Goal: Task Accomplishment & Management: Manage account settings

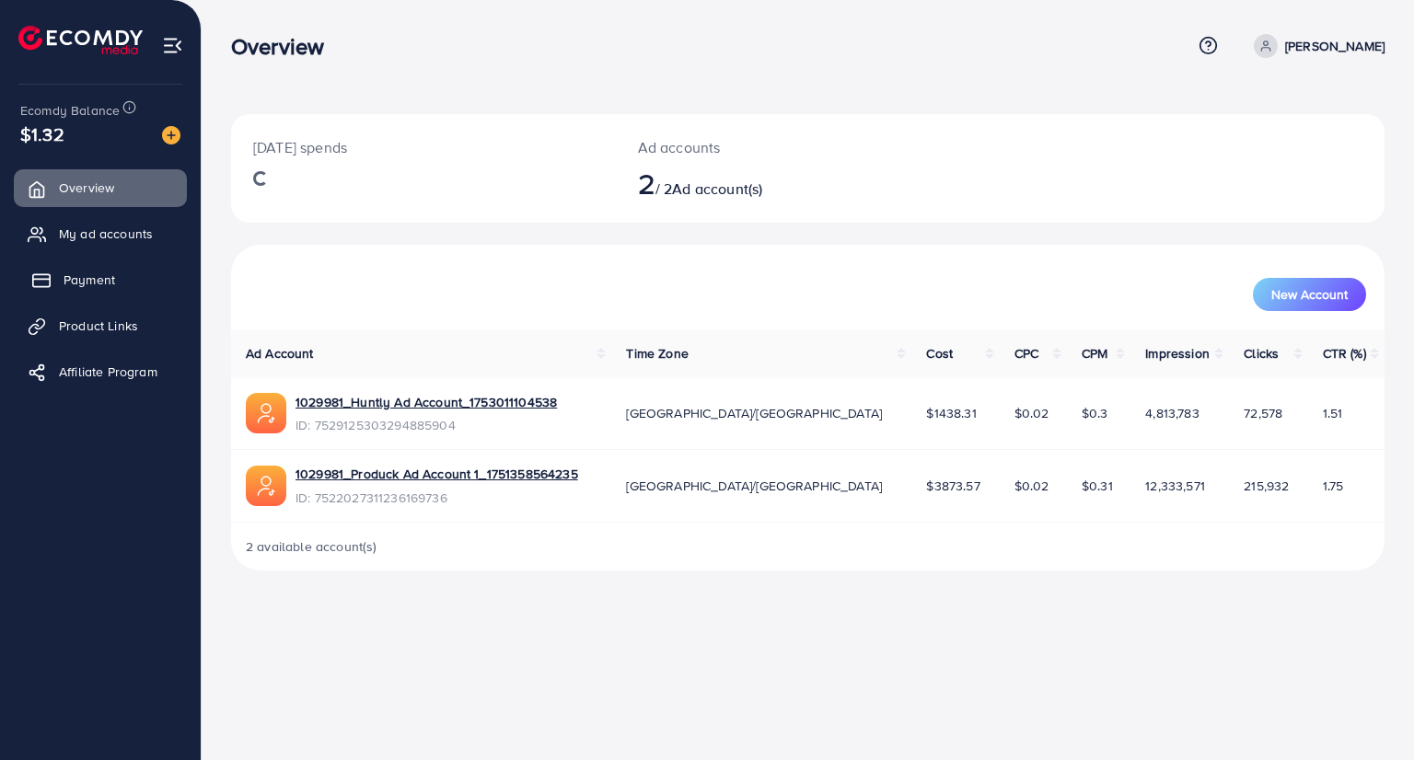
click at [96, 294] on link "Payment" at bounding box center [100, 279] width 173 height 37
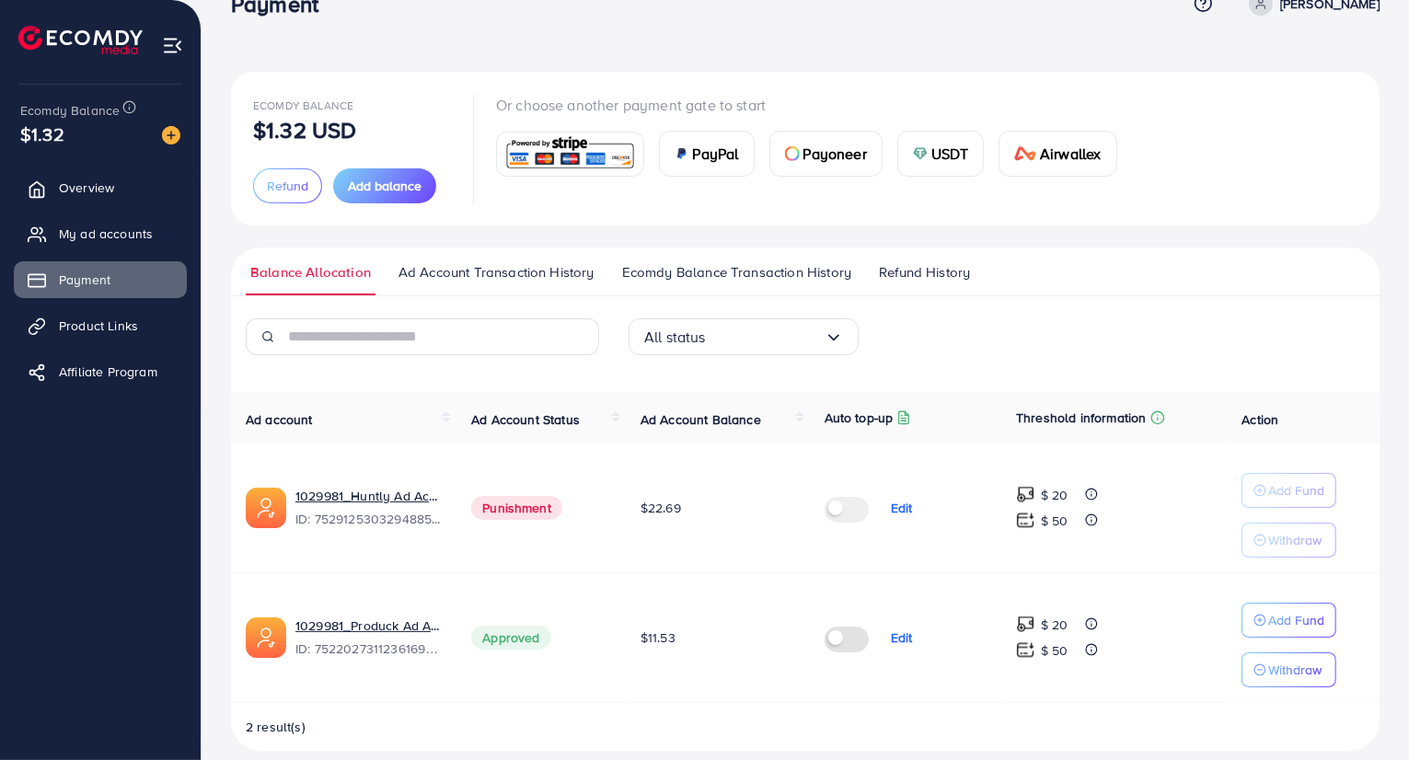
scroll to position [61, 0]
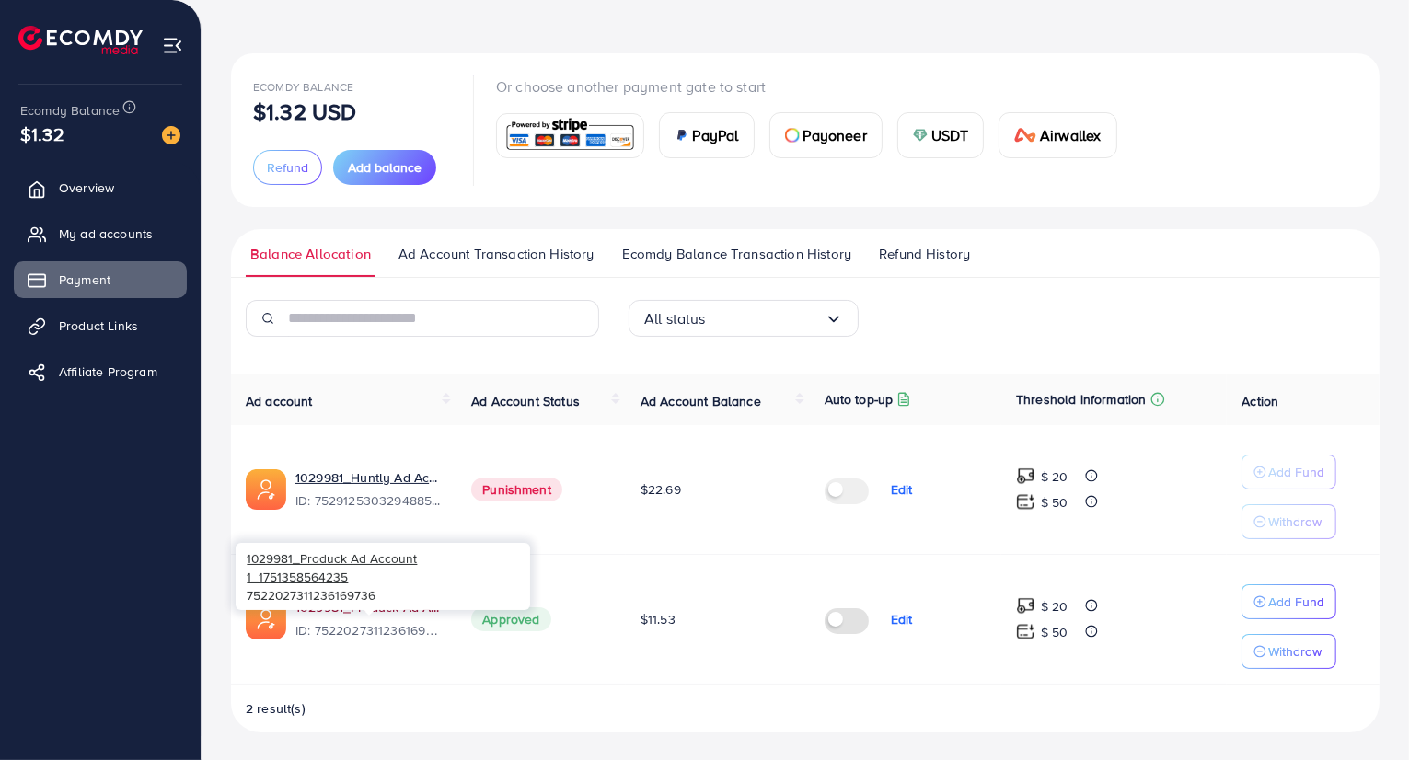
click at [349, 600] on link "1029981_Produck Ad Account 1_1751358564235" at bounding box center [368, 607] width 146 height 18
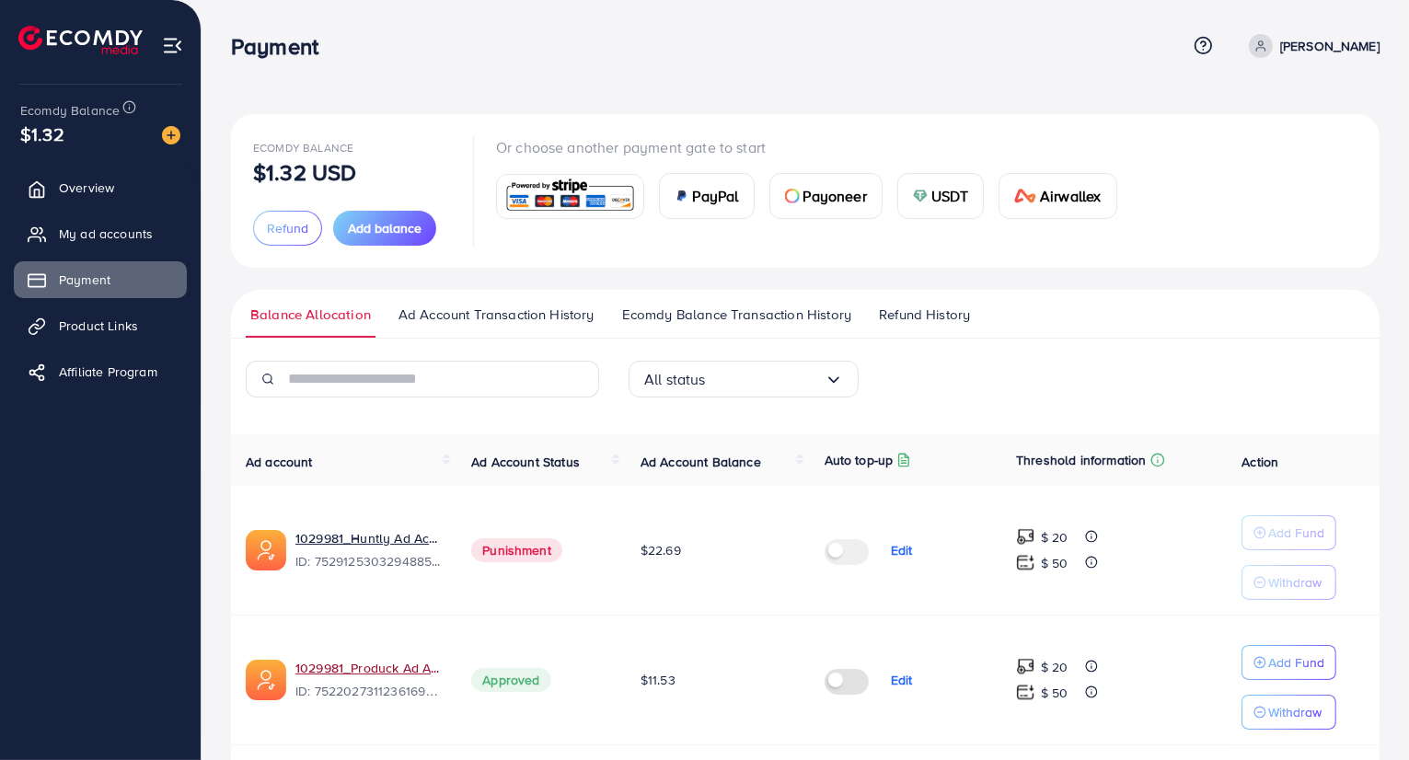
click at [1259, 45] on circle at bounding box center [1261, 43] width 5 height 5
click at [1062, 84] on div "Ecomdy Balance $1.32 USD Refund Add balance Or choose another payment gate to s…" at bounding box center [806, 411] width 1208 height 823
click at [91, 244] on link "My ad accounts" at bounding box center [100, 233] width 173 height 37
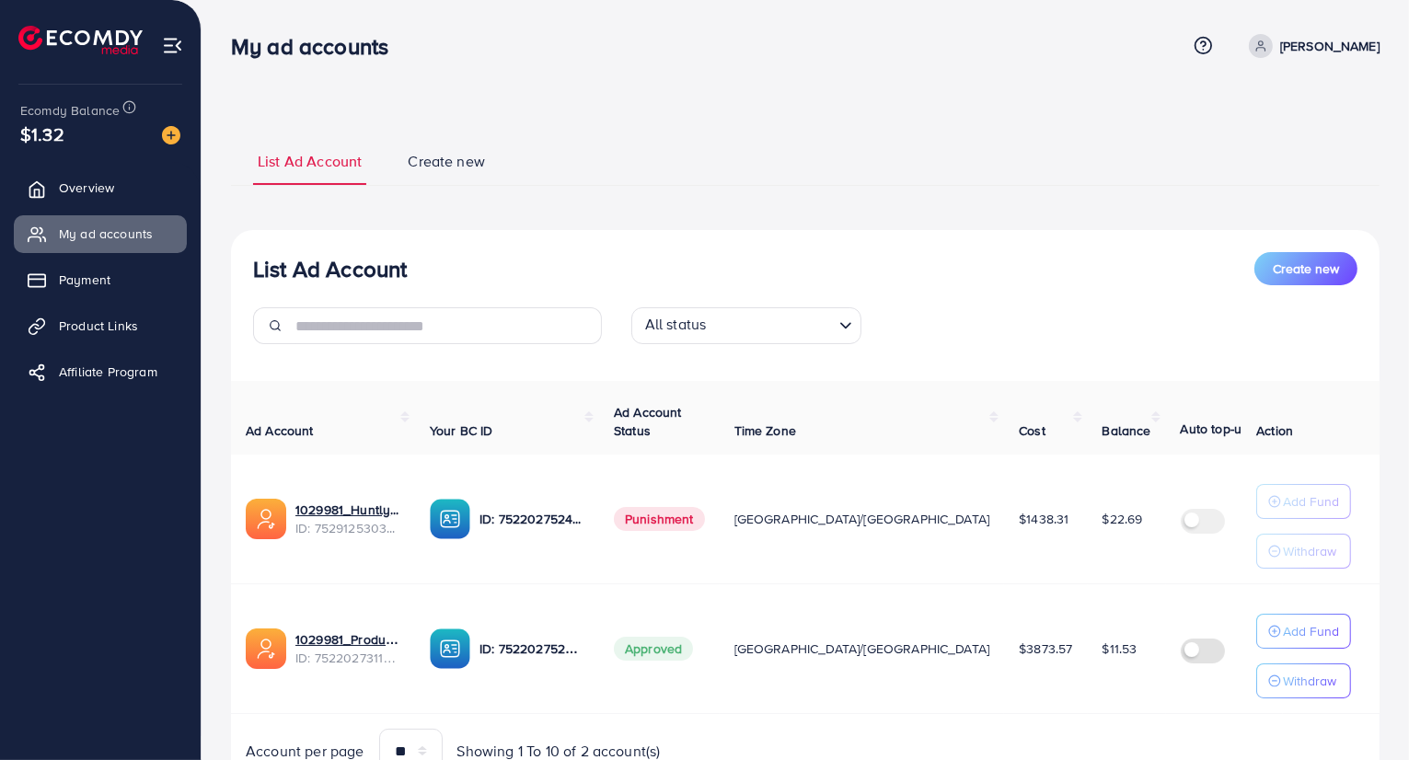
scroll to position [85, 0]
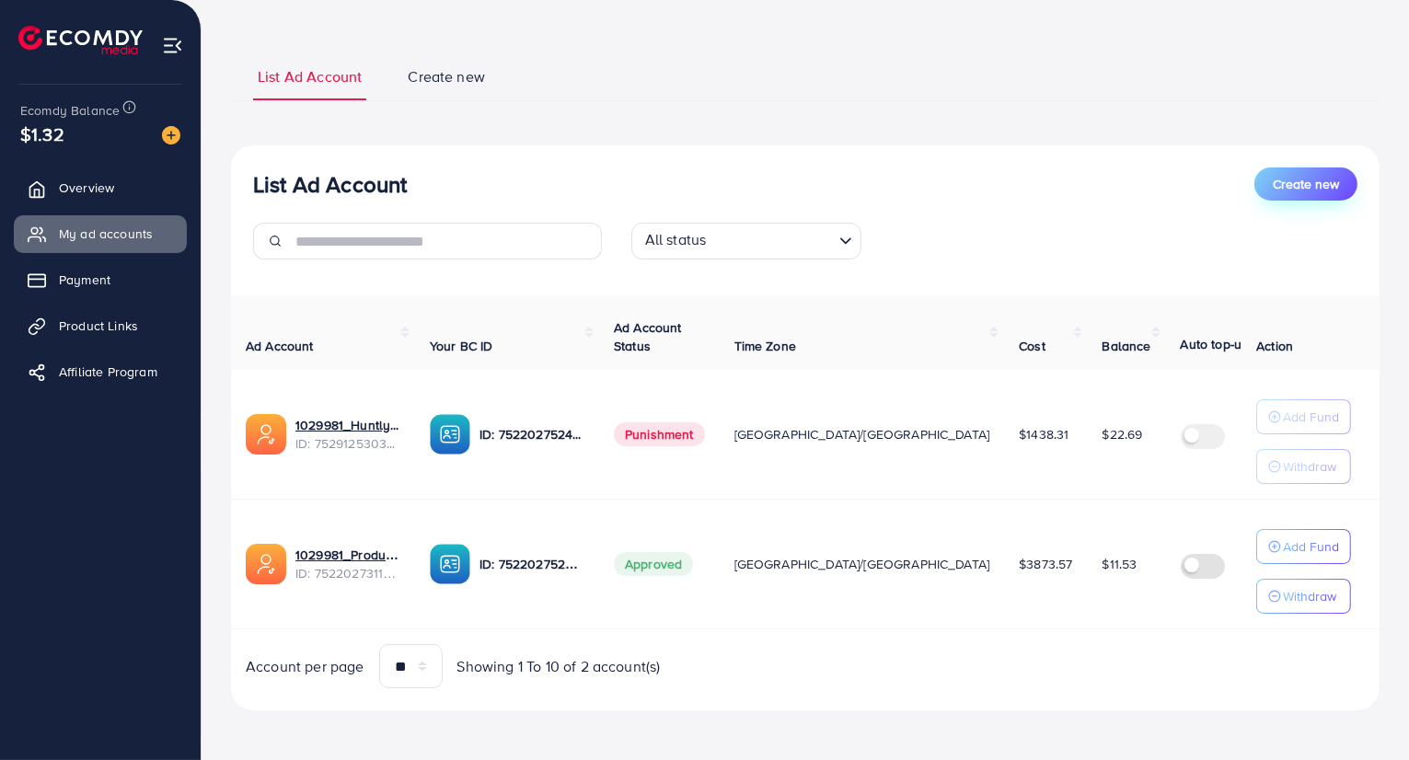
click at [1277, 189] on span "Create new" at bounding box center [1306, 184] width 66 height 18
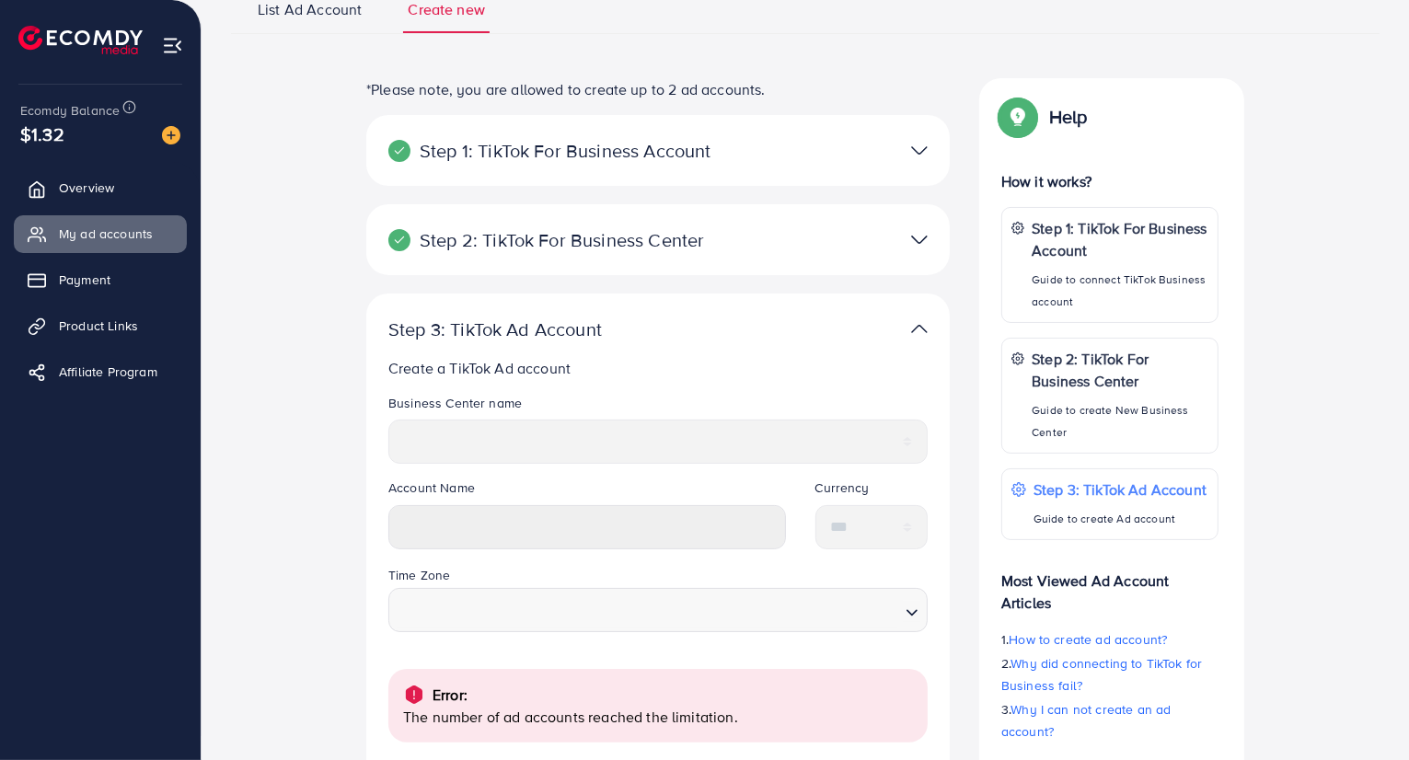
scroll to position [184, 0]
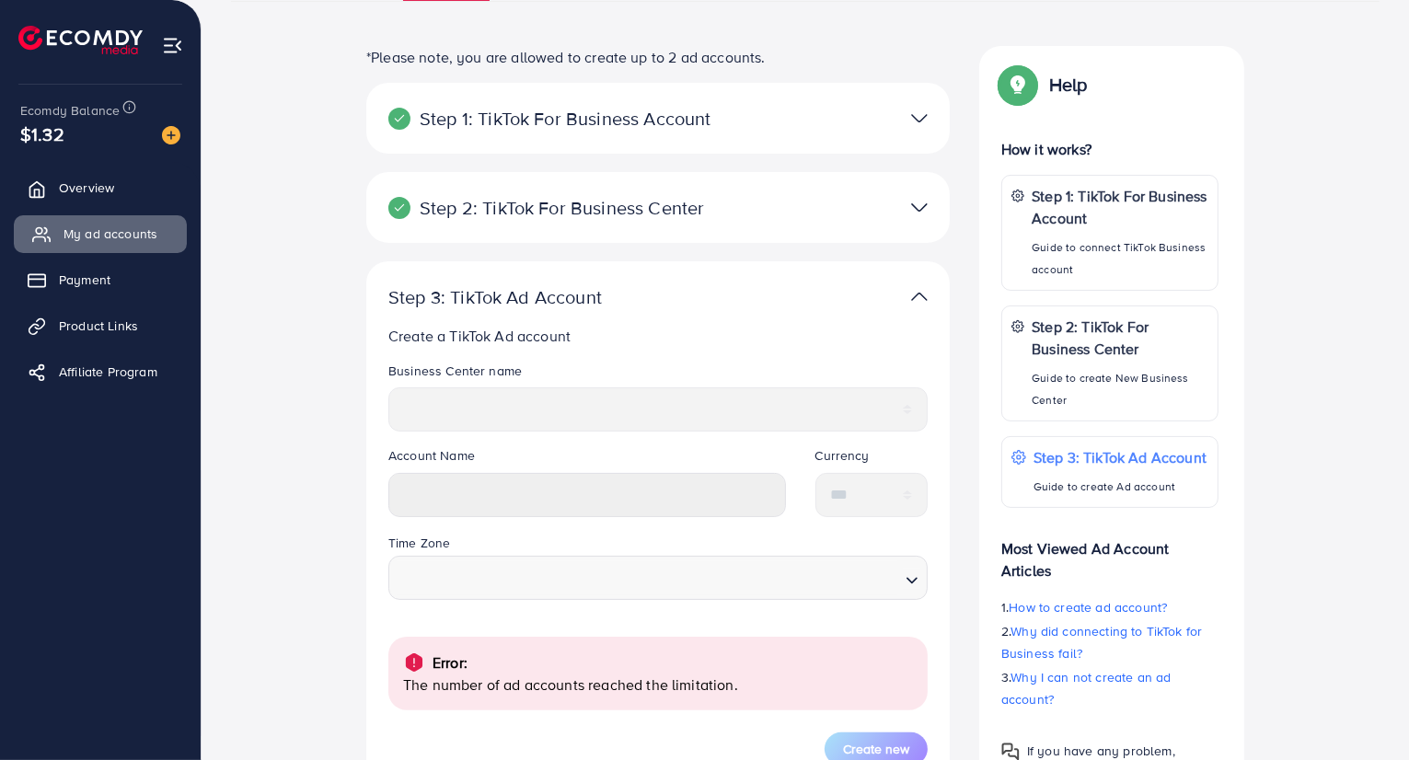
click at [162, 233] on link "My ad accounts" at bounding box center [100, 233] width 173 height 37
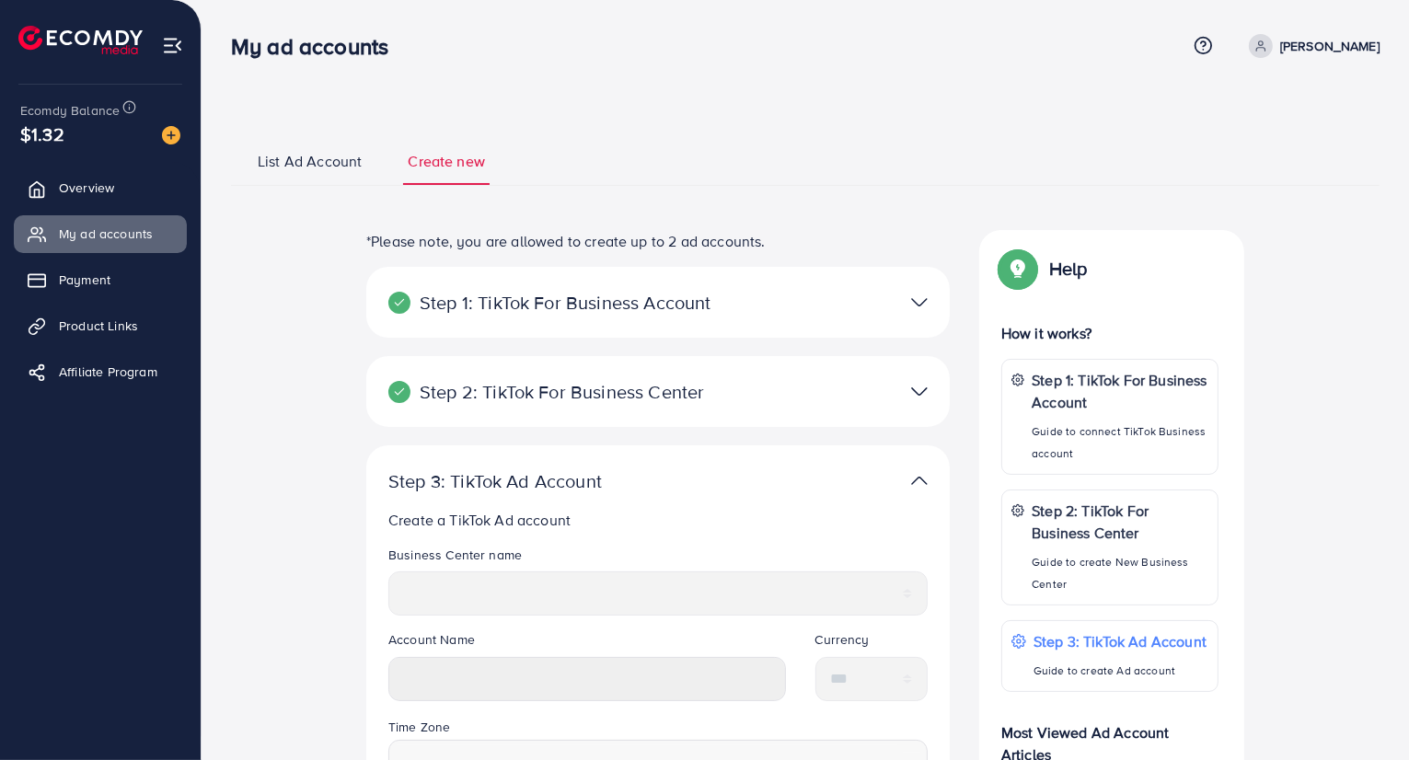
click at [321, 158] on span "List Ad Account" at bounding box center [310, 161] width 104 height 21
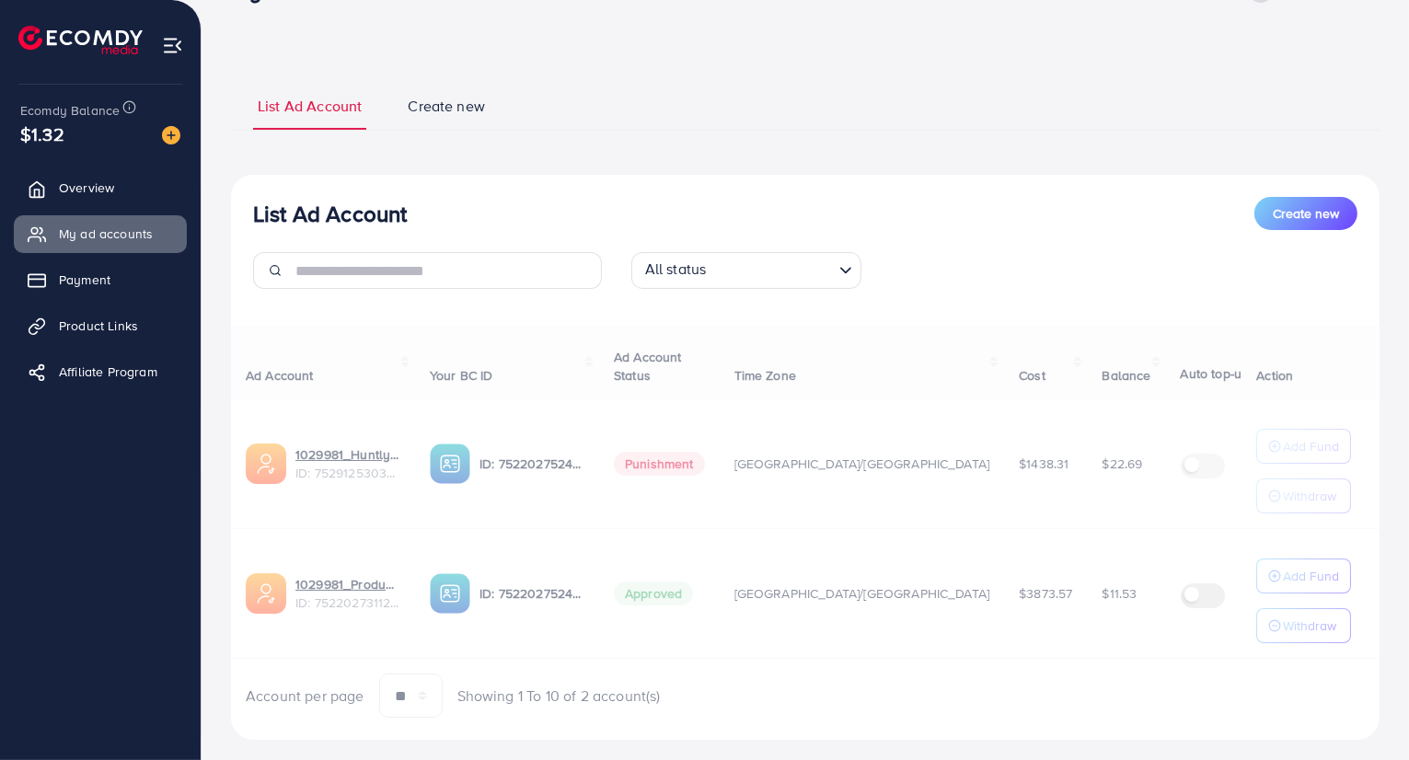
scroll to position [85, 0]
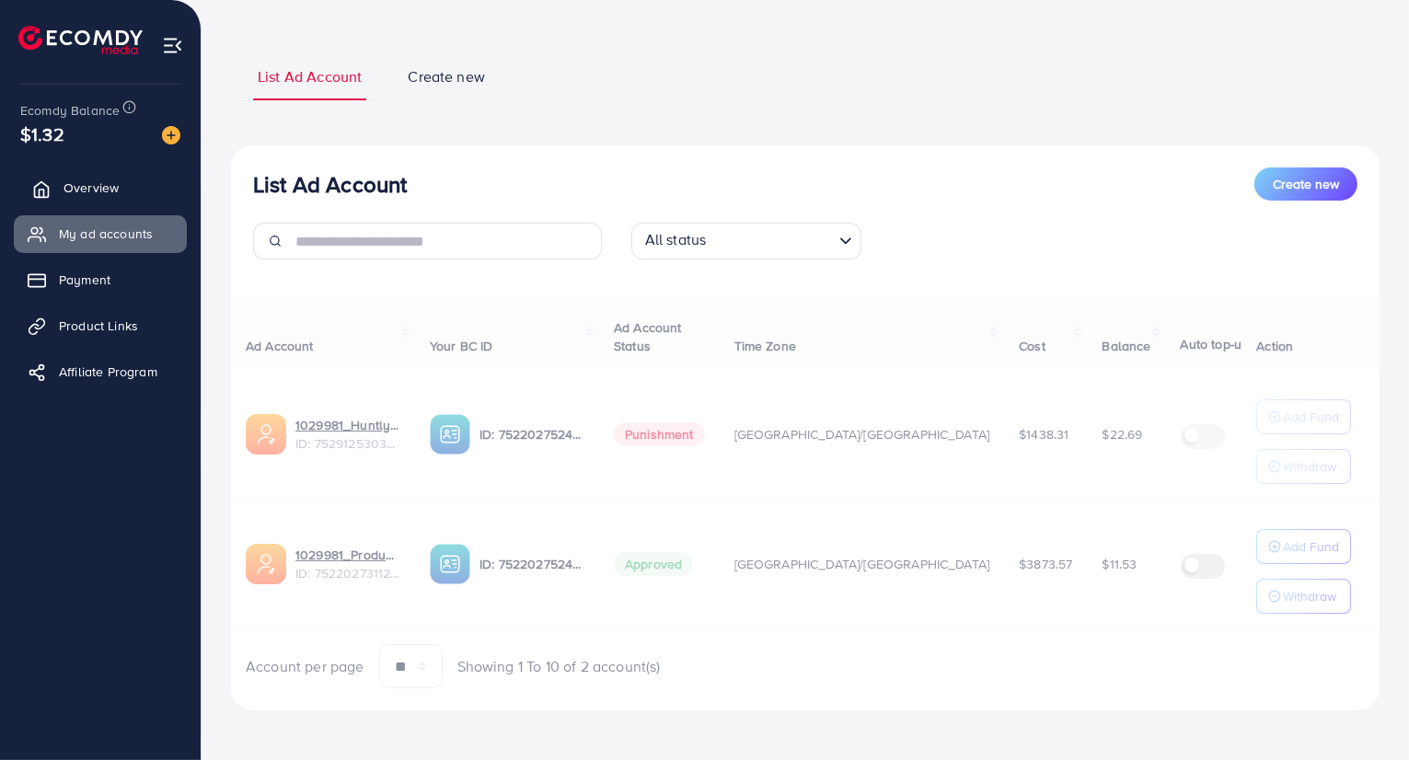
click at [134, 193] on link "Overview" at bounding box center [100, 187] width 173 height 37
